Goal: Transaction & Acquisition: Purchase product/service

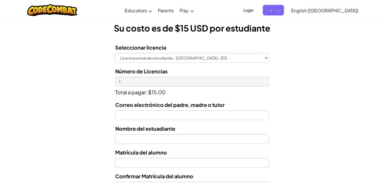
scroll to position [164, 0]
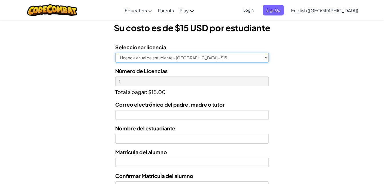
click at [215, 59] on select "Licencia anual de estudiante - [GEOGRAPHIC_DATA] - $15" at bounding box center [192, 58] width 154 height 10
click at [115, 53] on select "Licencia anual de estudiante - [GEOGRAPHIC_DATA] - $15" at bounding box center [192, 58] width 154 height 10
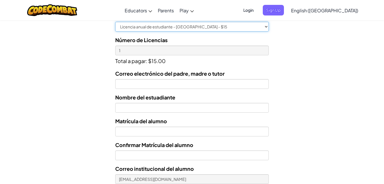
scroll to position [194, 0]
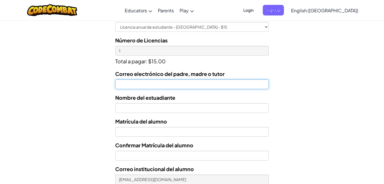
click at [172, 84] on input "Correo electrónico del padre, madre o tutor" at bounding box center [192, 84] width 154 height 10
type input "[PERSON_NAME][EMAIL_ADDRESS][DOMAIN_NAME]"
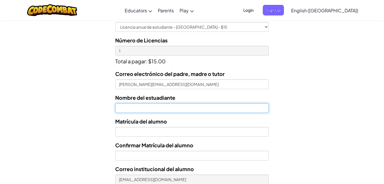
click at [147, 106] on input "text" at bounding box center [192, 108] width 154 height 10
type input "[PERSON_NAME]"
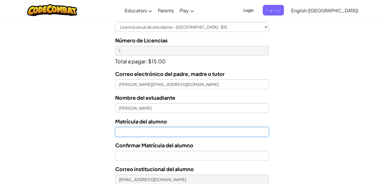
click at [158, 134] on input "Nombre del estuadiante" at bounding box center [192, 132] width 154 height 10
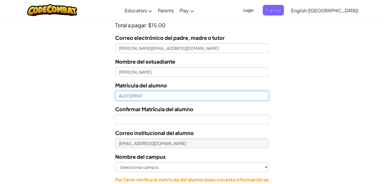
scroll to position [230, 0]
type input "AL07209107"
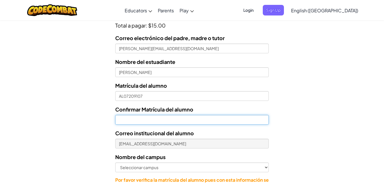
click at [147, 119] on input "Confirmar Matrícula del alumno" at bounding box center [192, 120] width 154 height 10
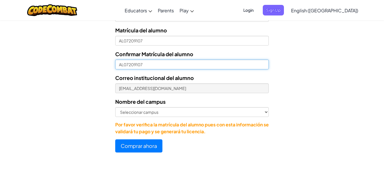
scroll to position [302, 0]
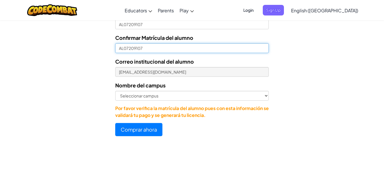
type input "AL07209107"
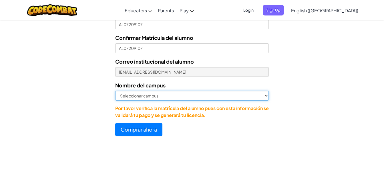
click at [152, 97] on select "Seleccionar campus [GEOGRAPHIC_DATA] Central [GEOGRAPHIC_DATA] [GEOGRAPHIC_DATA…" at bounding box center [192, 96] width 154 height 10
select select "Cumbres"
click at [115, 91] on select "Seleccionar campus [GEOGRAPHIC_DATA] Central [GEOGRAPHIC_DATA] [GEOGRAPHIC_DATA…" at bounding box center [192, 96] width 154 height 10
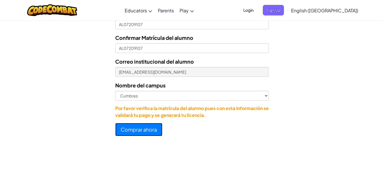
click at [148, 129] on button "Comprar ahora" at bounding box center [138, 129] width 47 height 13
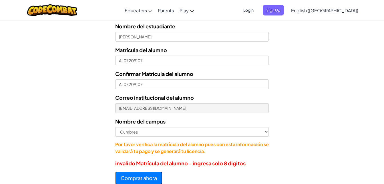
scroll to position [256, 0]
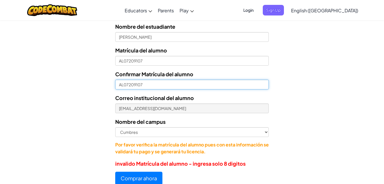
click at [123, 82] on input "AL07209107" at bounding box center [192, 85] width 154 height 10
click at [151, 84] on input "AL07209107" at bounding box center [192, 85] width 154 height 10
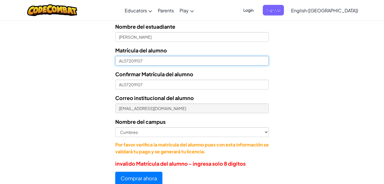
click at [123, 60] on input "AL07209107" at bounding box center [192, 61] width 154 height 10
type input "07209107"
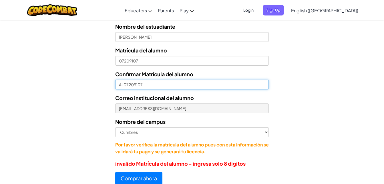
click at [124, 82] on input "AL07209107" at bounding box center [192, 85] width 154 height 10
type input "07209107"
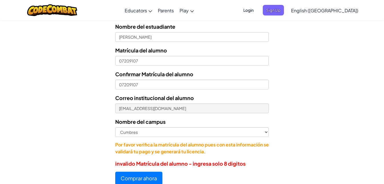
click at [89, 91] on form "Seleccionar licencia Licencia anual de estudiante - [GEOGRAPHIC_DATA] - $15 Núm…" at bounding box center [134, 66] width 269 height 238
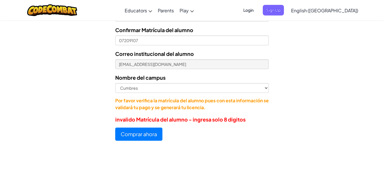
scroll to position [300, 0]
click at [146, 130] on button "Comprar ahora" at bounding box center [138, 133] width 47 height 13
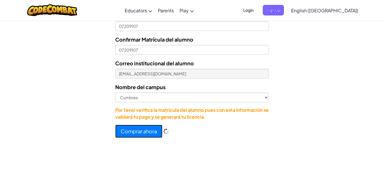
scroll to position [310, 0]
